Goal: Find specific page/section: Find specific page/section

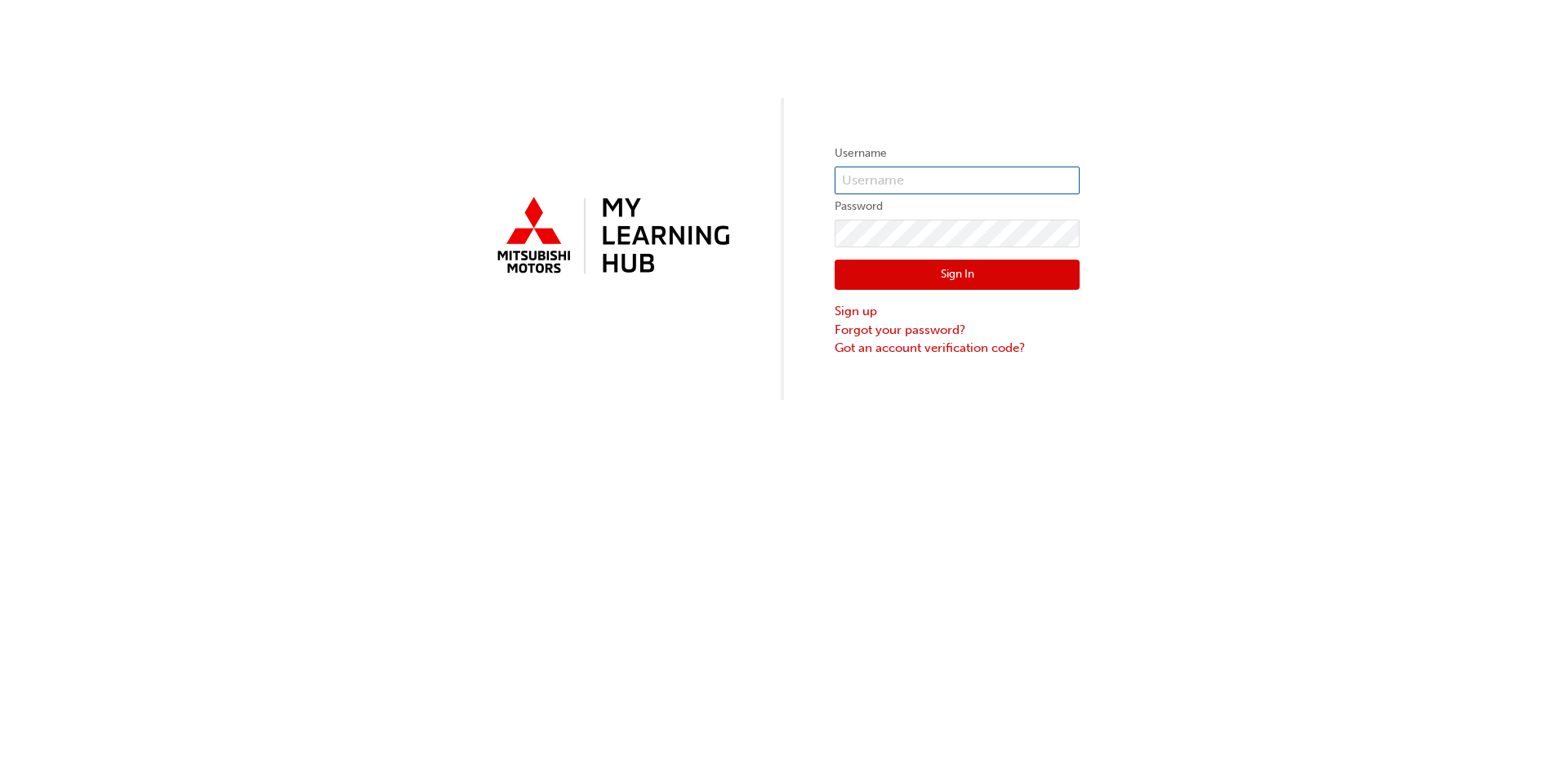
type input "tjephcott"
click at [904, 282] on button "Sign In" at bounding box center [957, 275] width 245 height 31
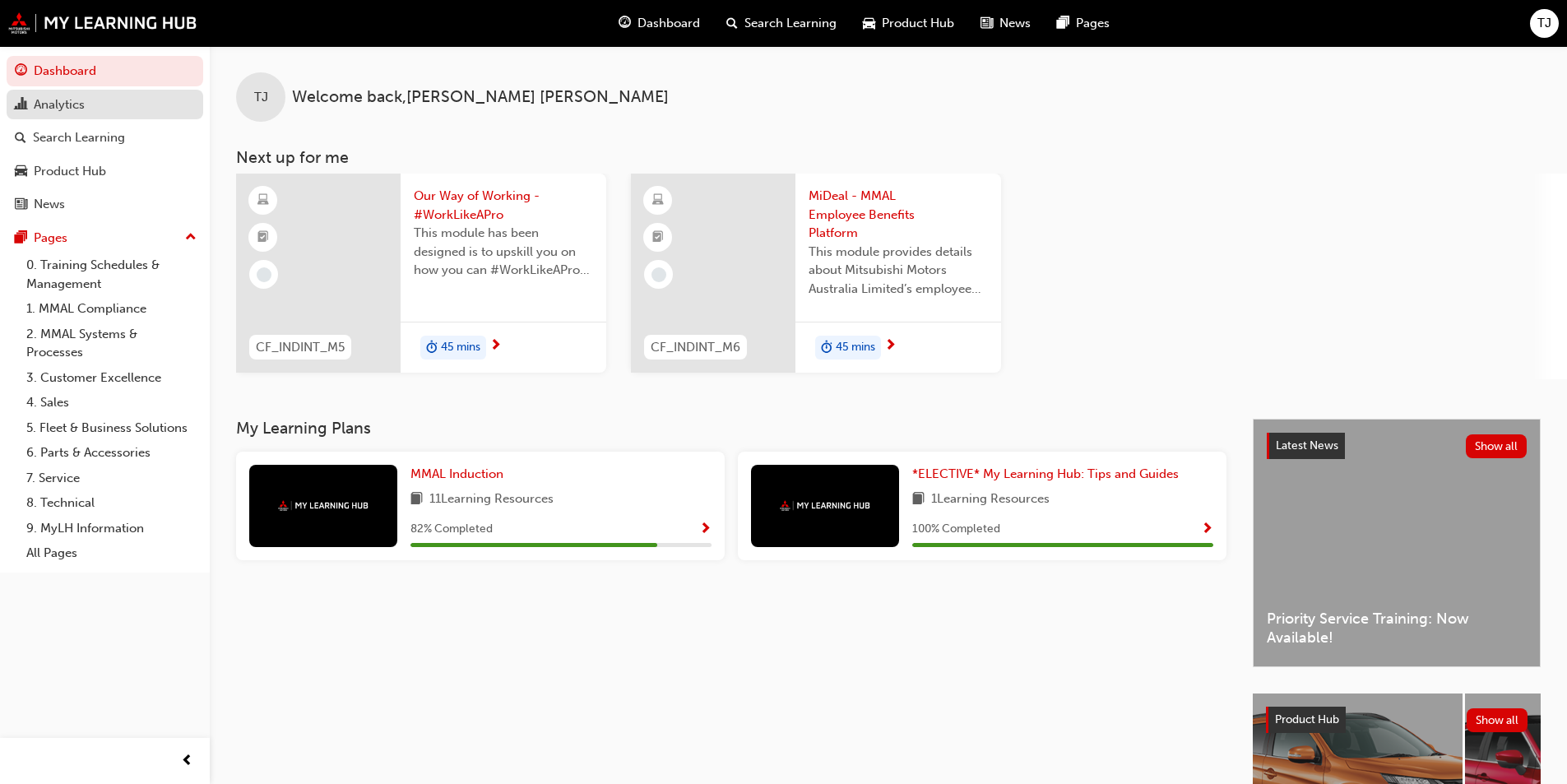
click at [98, 105] on div "Analytics" at bounding box center [105, 105] width 180 height 21
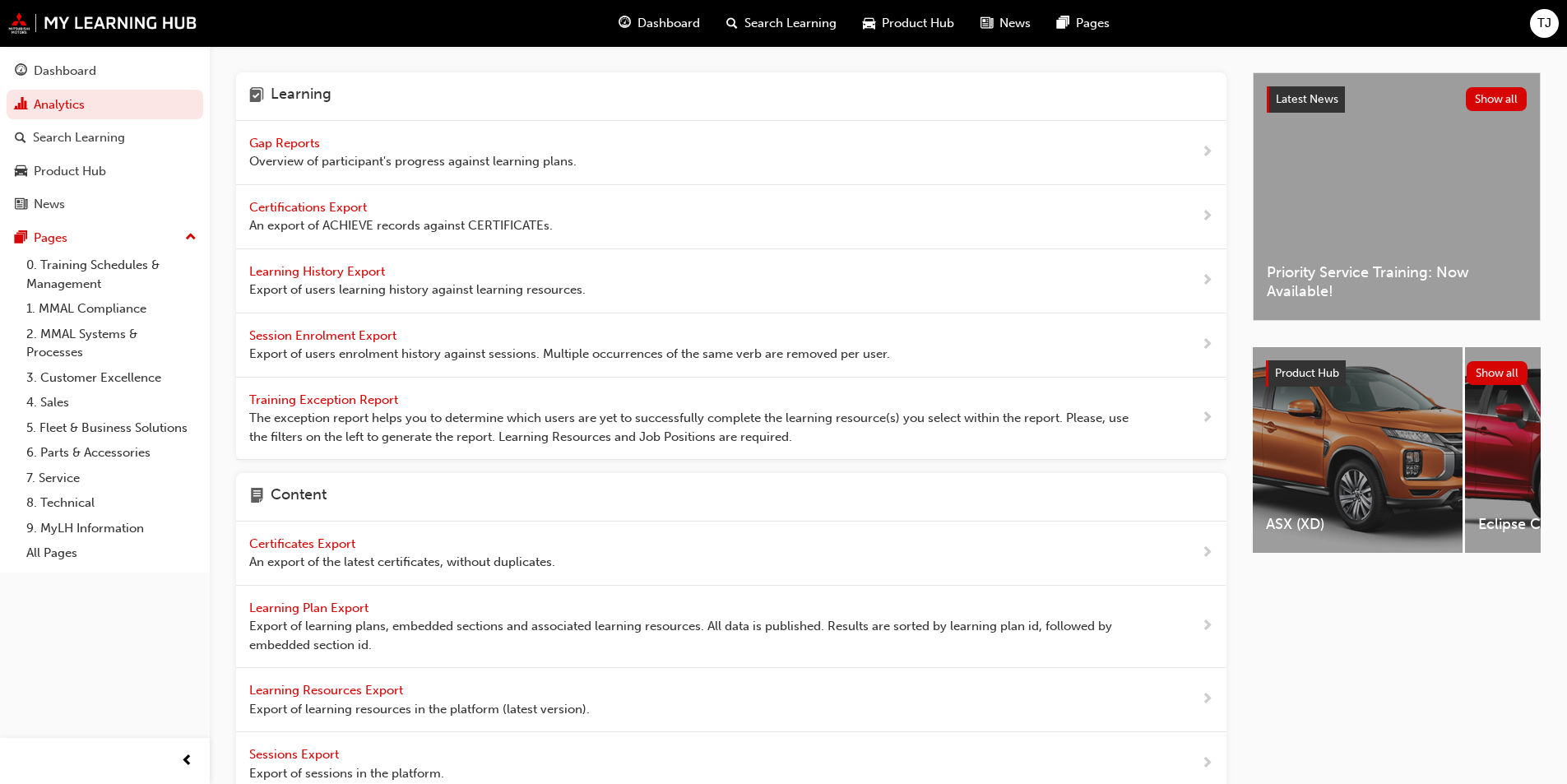
click at [303, 144] on span "Gap Reports" at bounding box center [286, 143] width 74 height 15
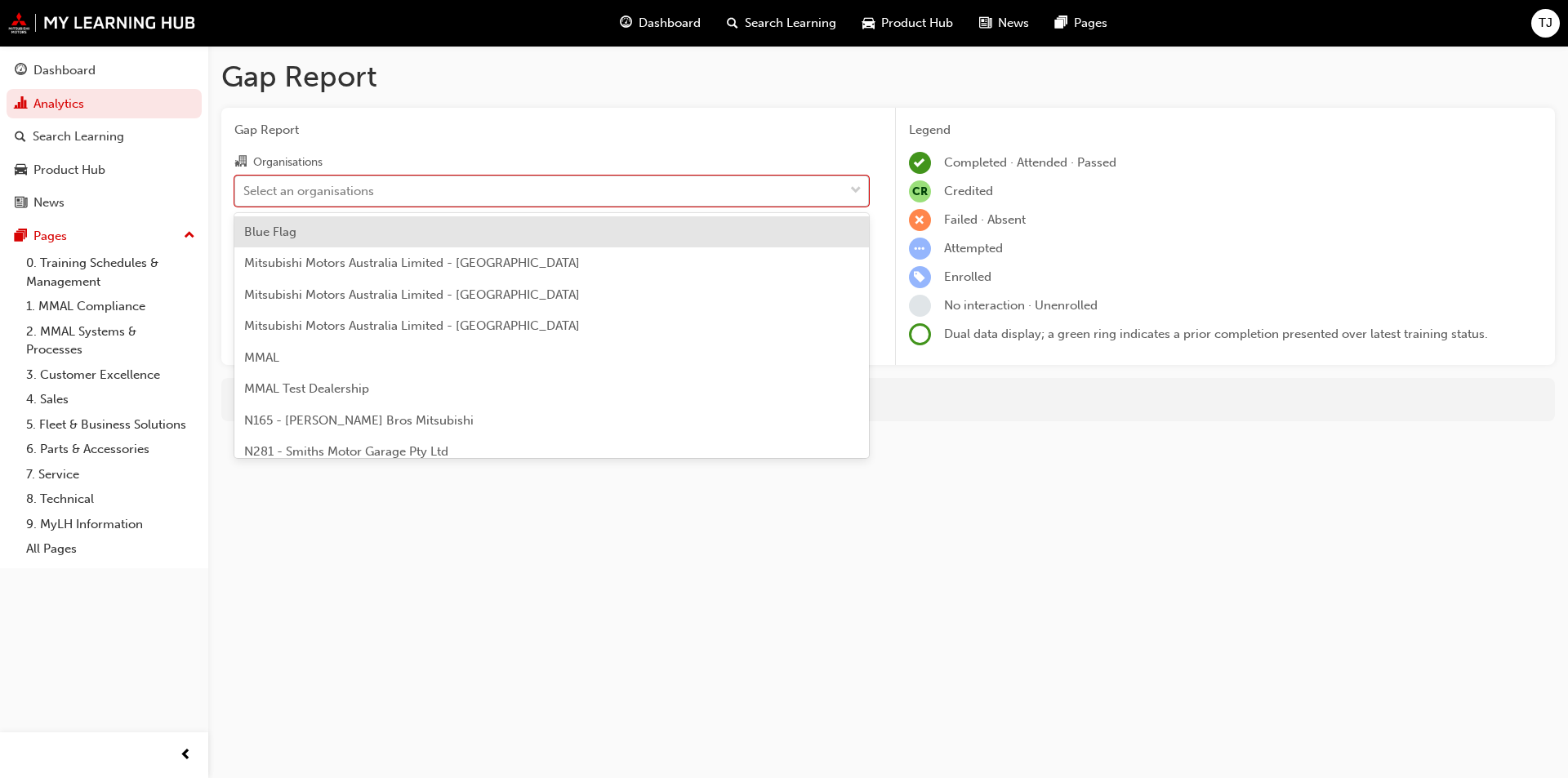
drag, startPoint x: 405, startPoint y: 198, endPoint x: 395, endPoint y: 191, distance: 12.2
click at [404, 197] on div "Select an organisations" at bounding box center [539, 191] width 608 height 28
click at [245, 197] on input "Organisations option Blue Flag focused, 1 of 202. 202 results available. Use Up…" at bounding box center [244, 190] width 2 height 14
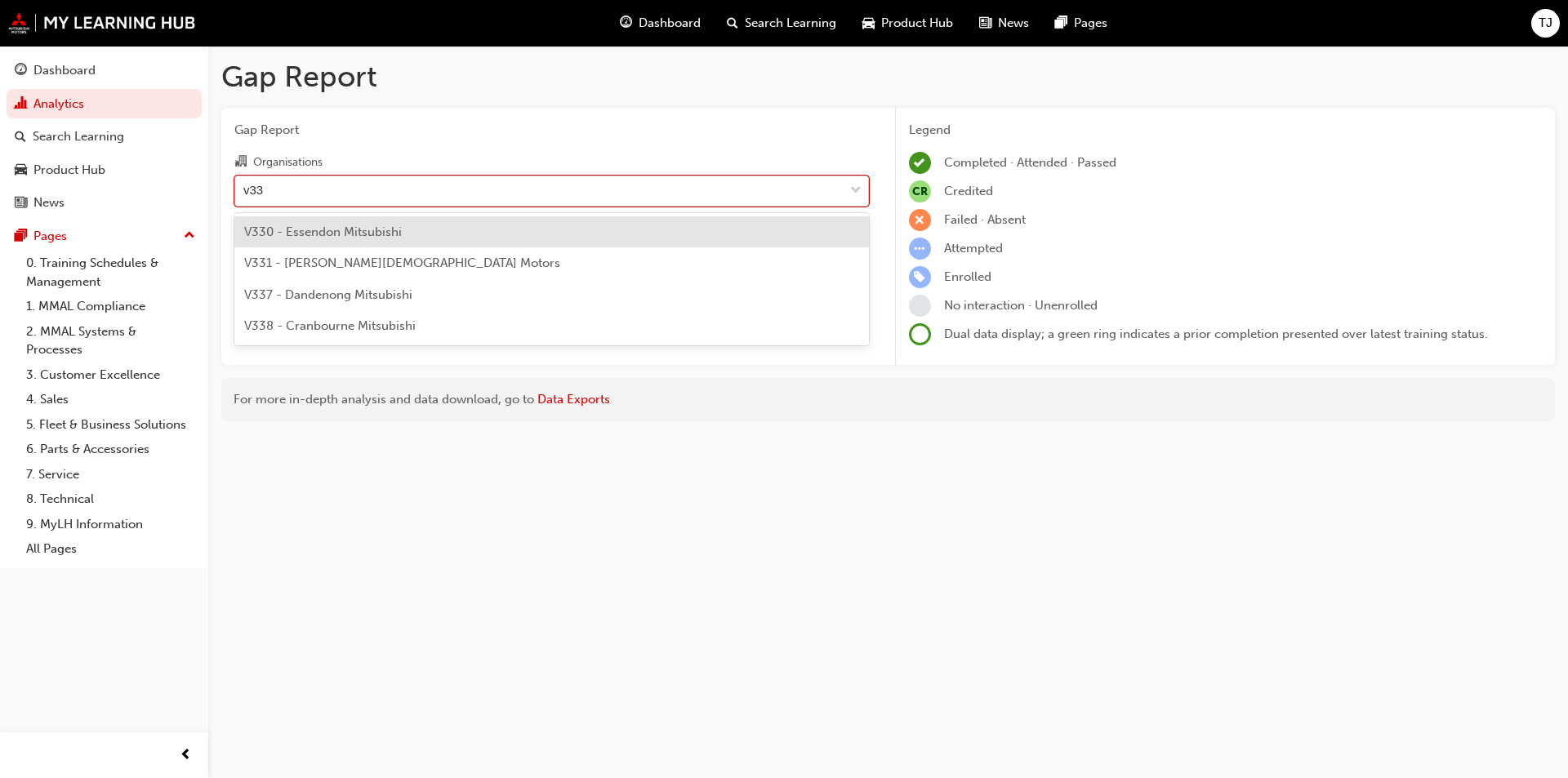
type input "v330"
click at [391, 234] on span "V330 - Essendon Mitsubishi" at bounding box center [323, 232] width 158 height 15
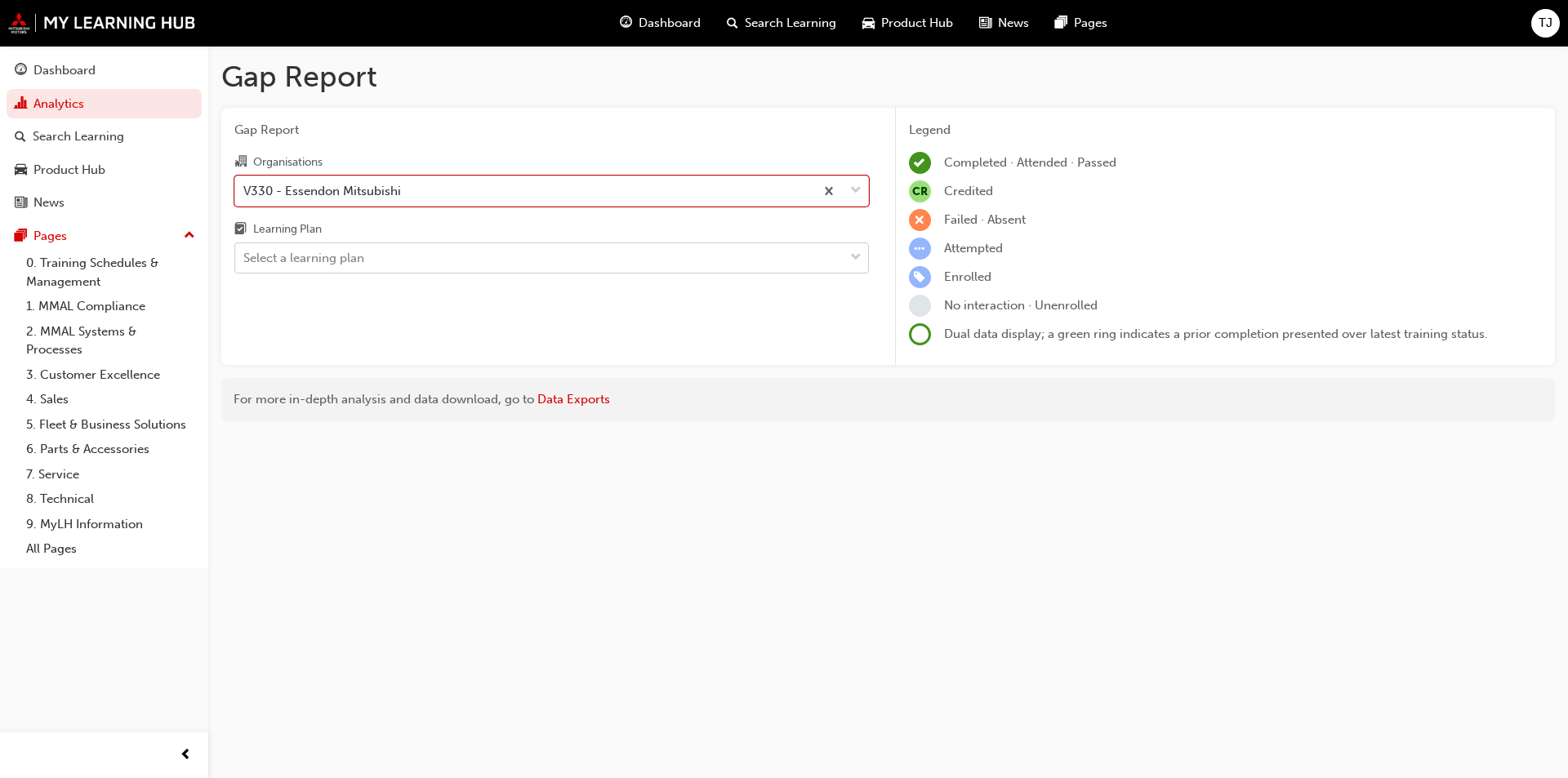
click at [335, 262] on div "Select a learning plan" at bounding box center [303, 258] width 121 height 19
click at [245, 262] on input "Learning Plan Select a learning plan" at bounding box center [244, 257] width 2 height 14
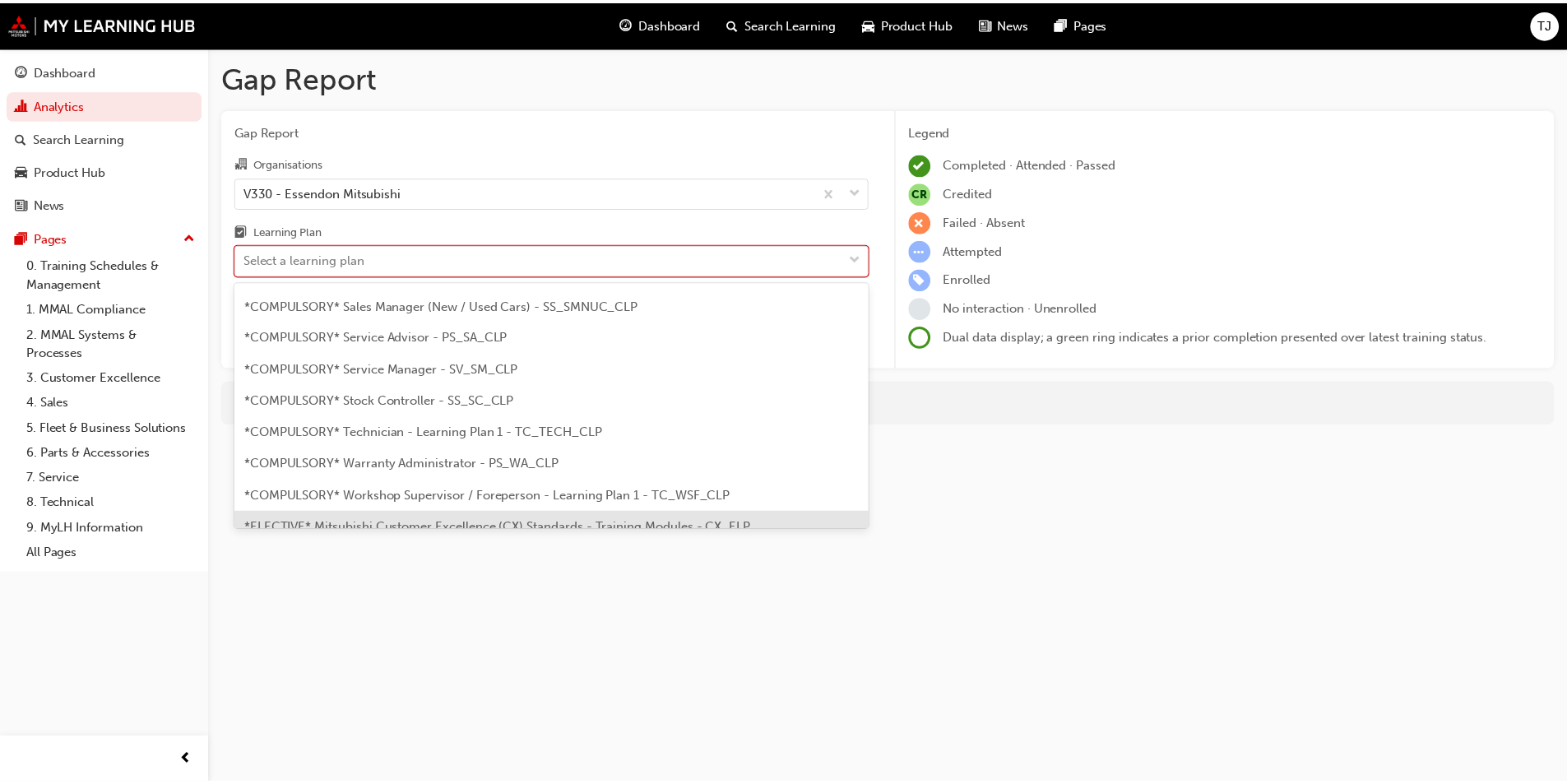
scroll to position [411, 0]
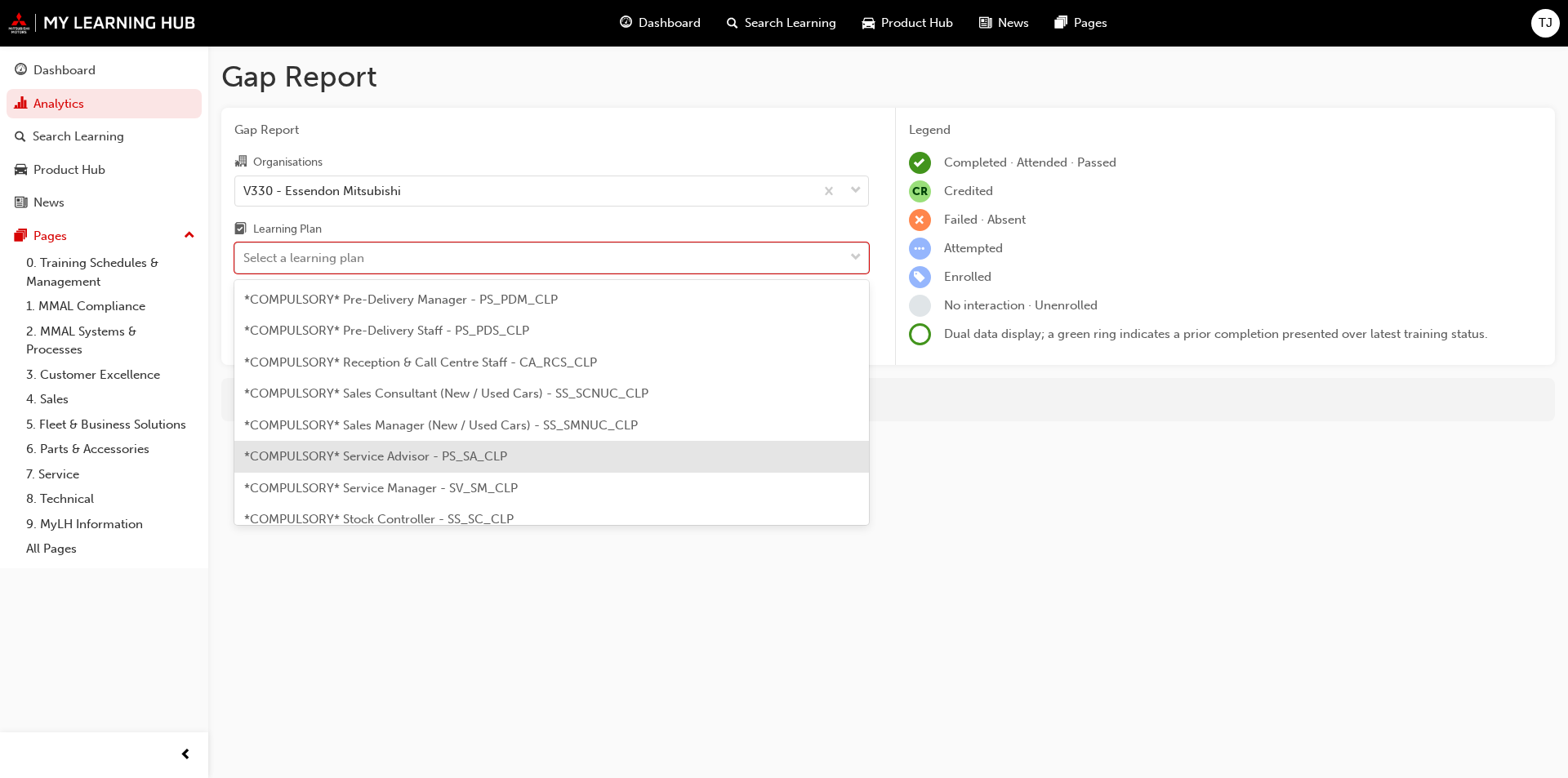
click at [376, 460] on span "*COMPULSORY* Service Advisor - PS_SA_CLP" at bounding box center [376, 456] width 263 height 15
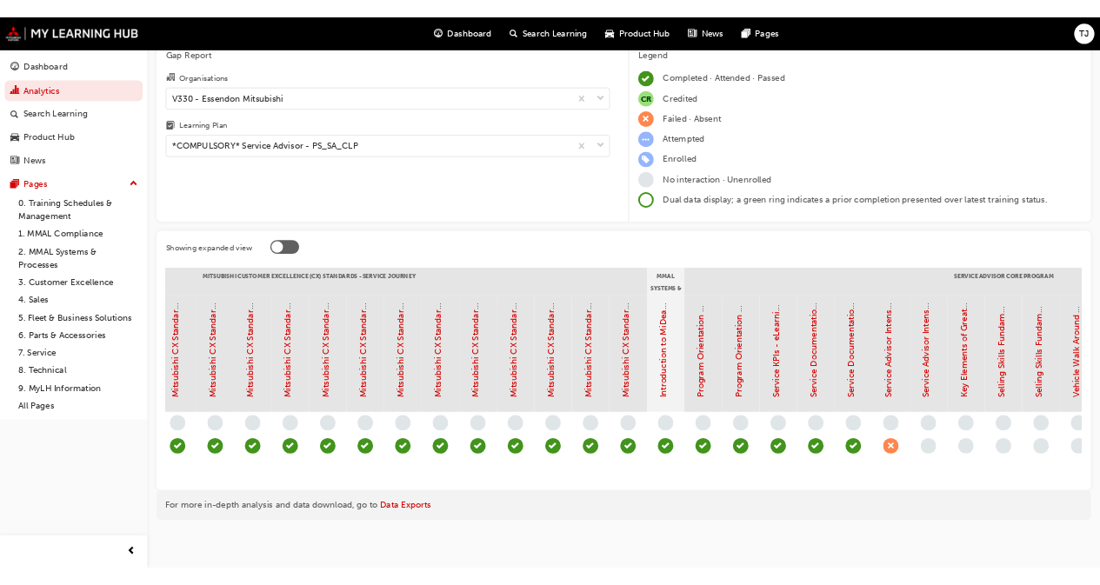
scroll to position [0, 915]
